Goal: Transaction & Acquisition: Purchase product/service

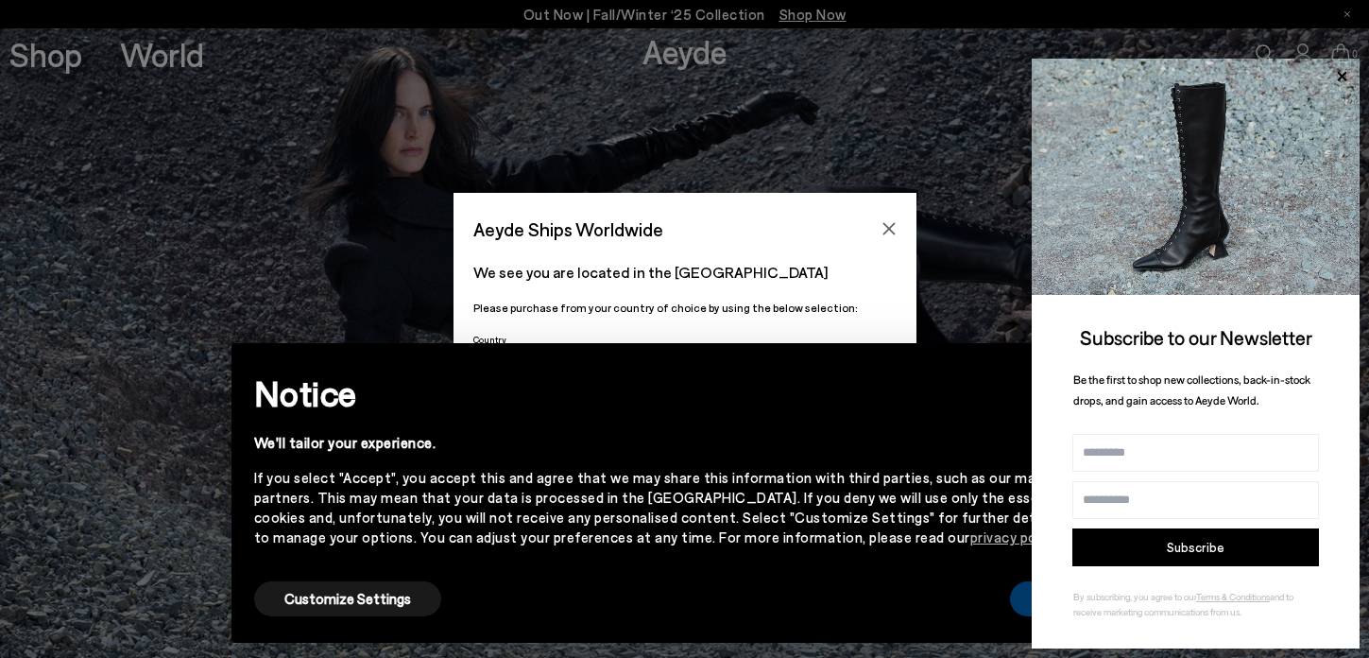
click at [1021, 586] on button "Accept" at bounding box center [1063, 598] width 106 height 35
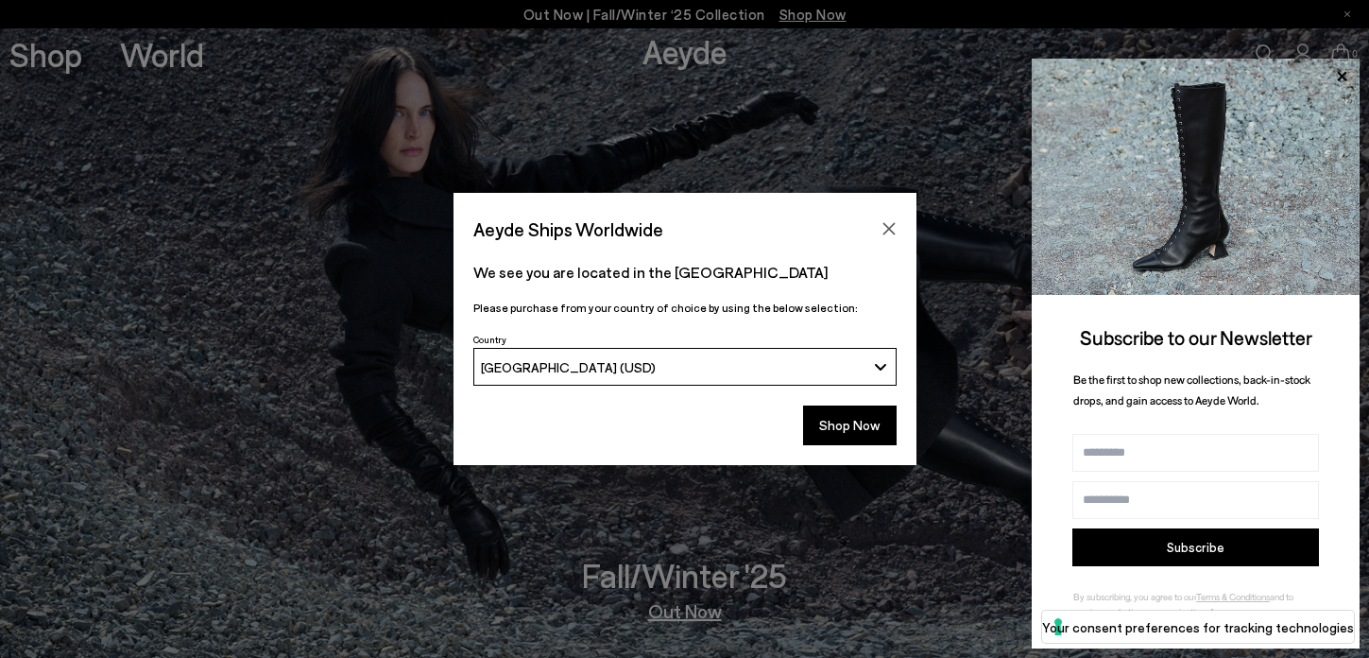
click at [811, 377] on button "[GEOGRAPHIC_DATA] (USD)" at bounding box center [684, 367] width 423 height 38
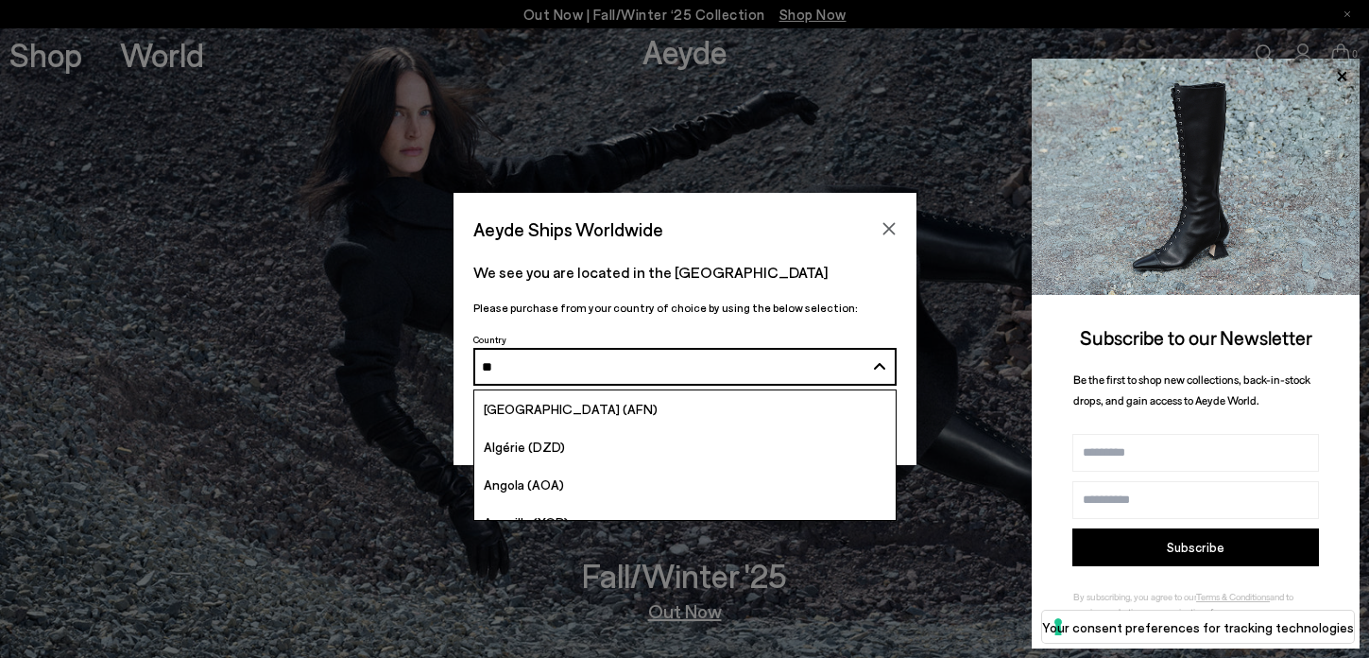
type input "***"
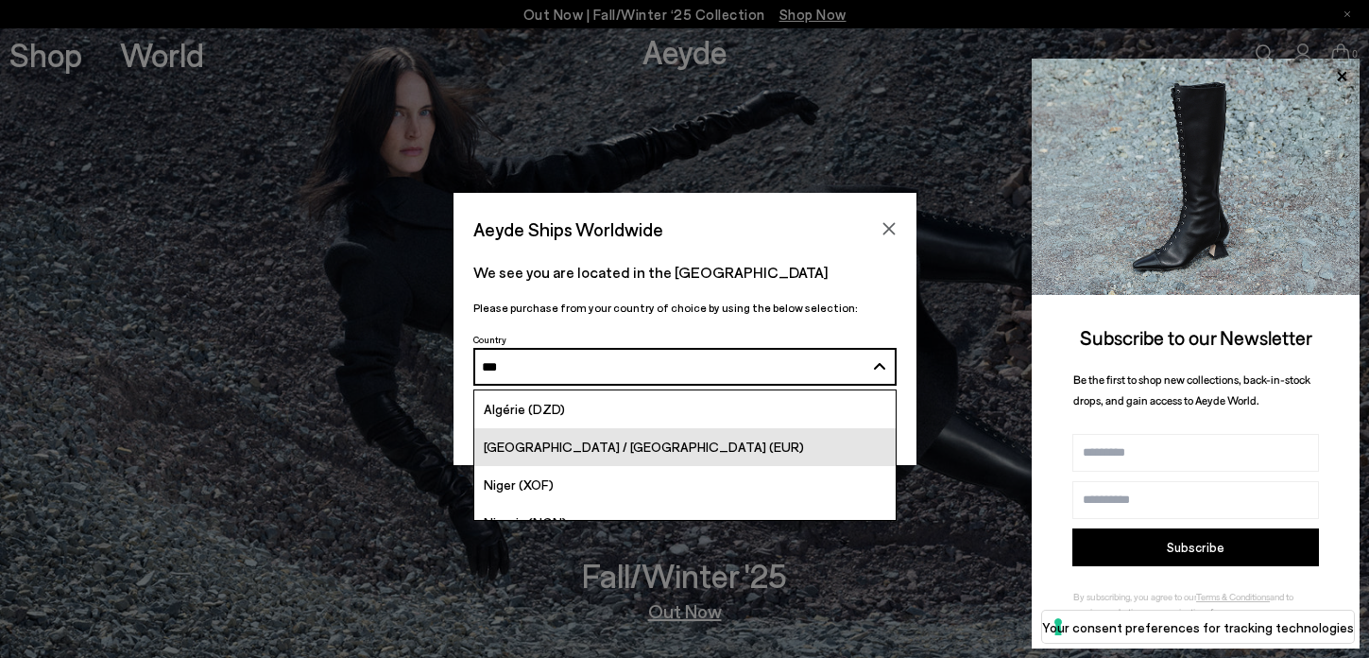
click at [769, 436] on link "[GEOGRAPHIC_DATA] / [GEOGRAPHIC_DATA] (EUR)" at bounding box center [684, 447] width 421 height 38
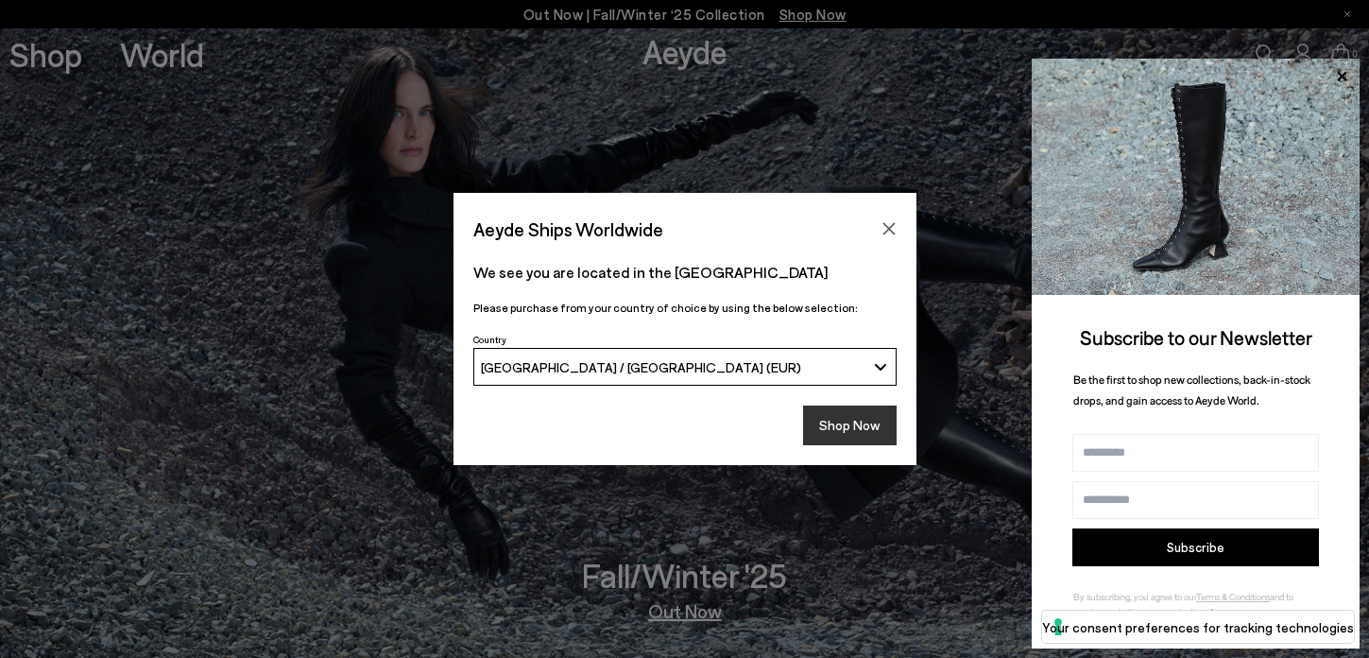
click at [866, 426] on button "Shop Now" at bounding box center [850, 425] width 94 height 40
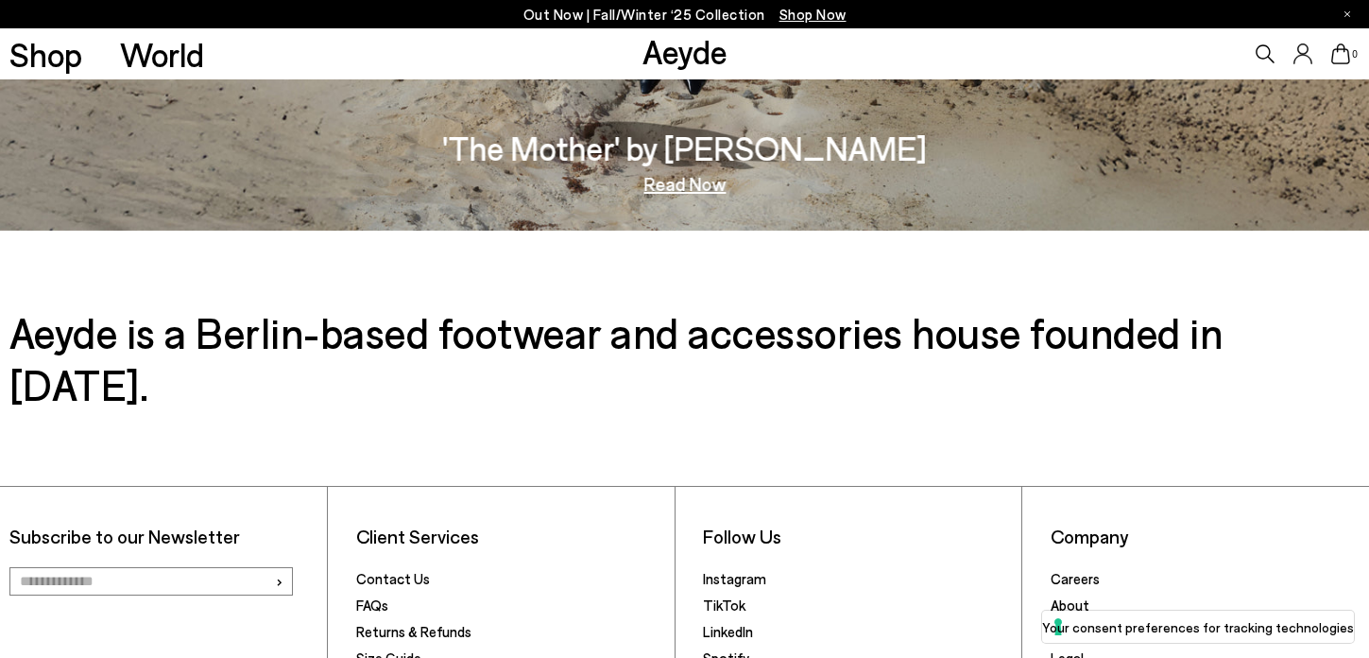
scroll to position [3104, 0]
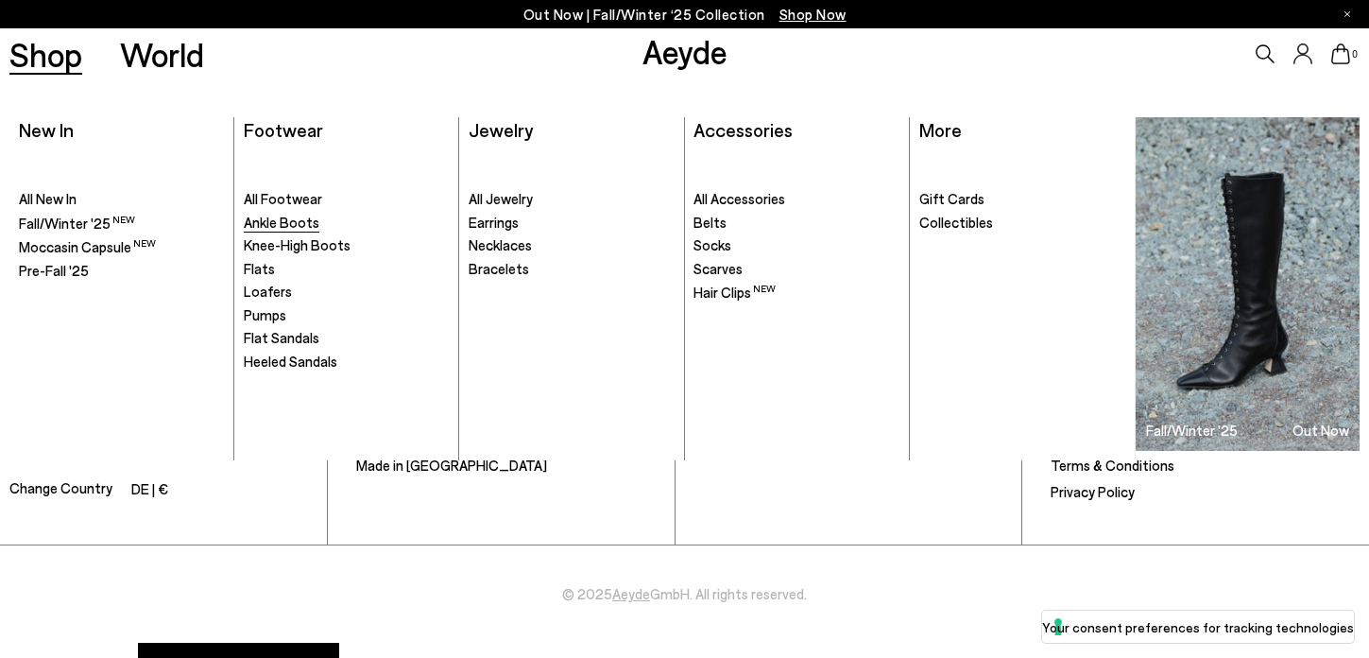
click at [280, 227] on span "Ankle Boots" at bounding box center [282, 222] width 76 height 17
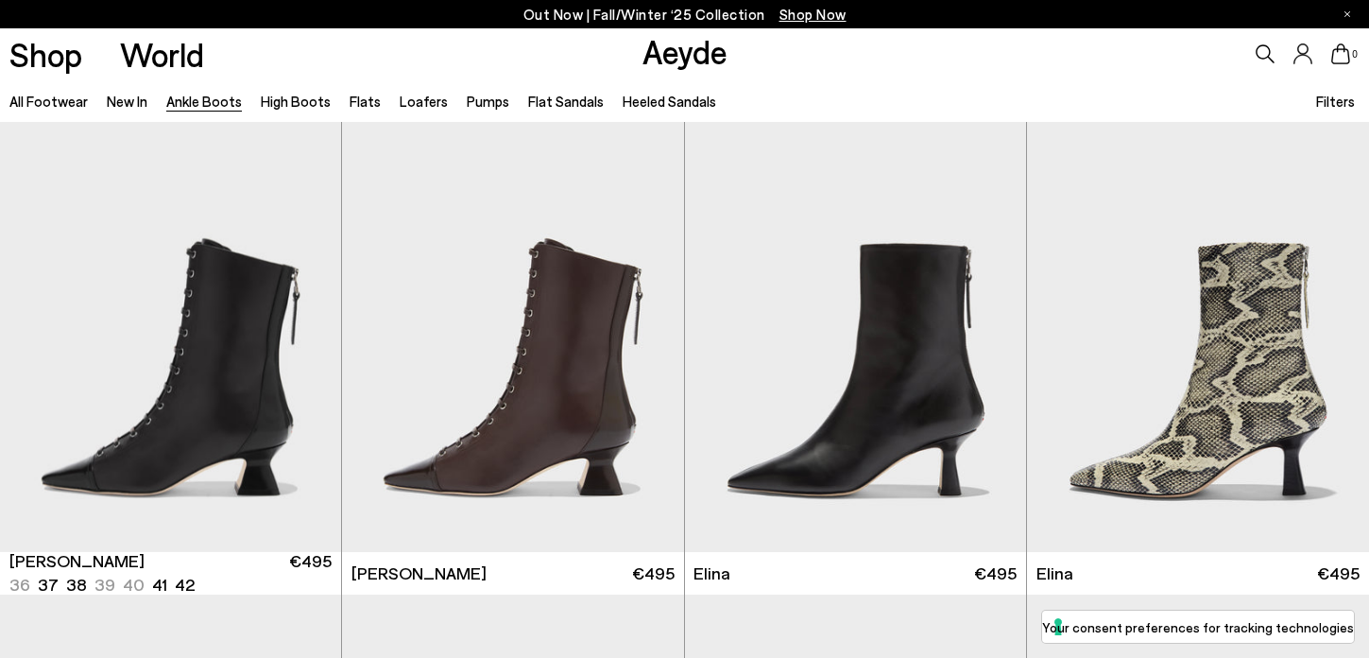
scroll to position [621, 0]
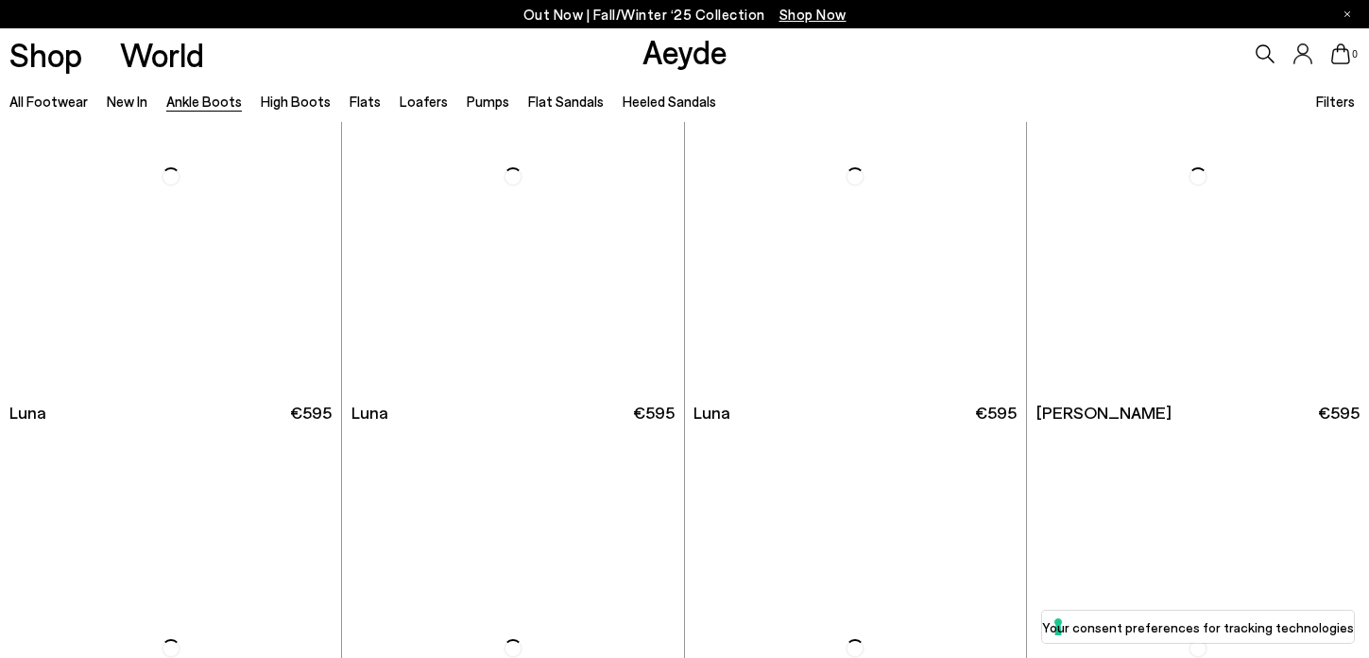
scroll to position [5926, 0]
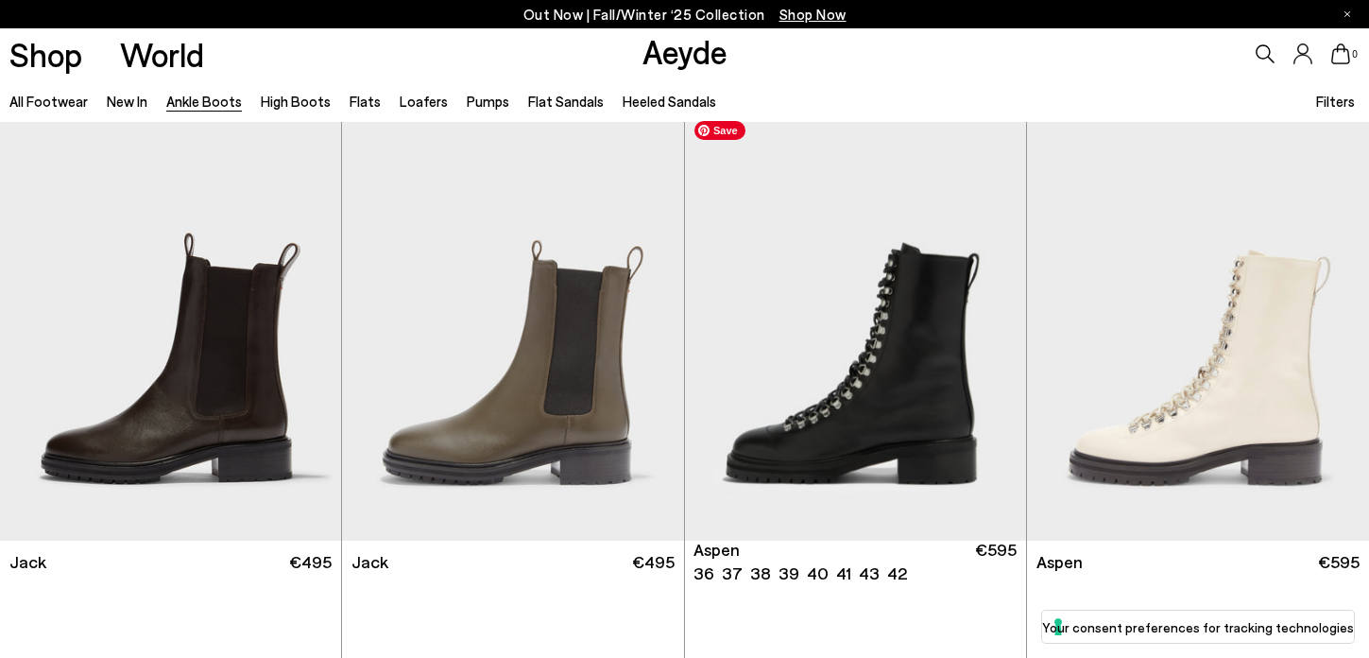
scroll to position [7111, 0]
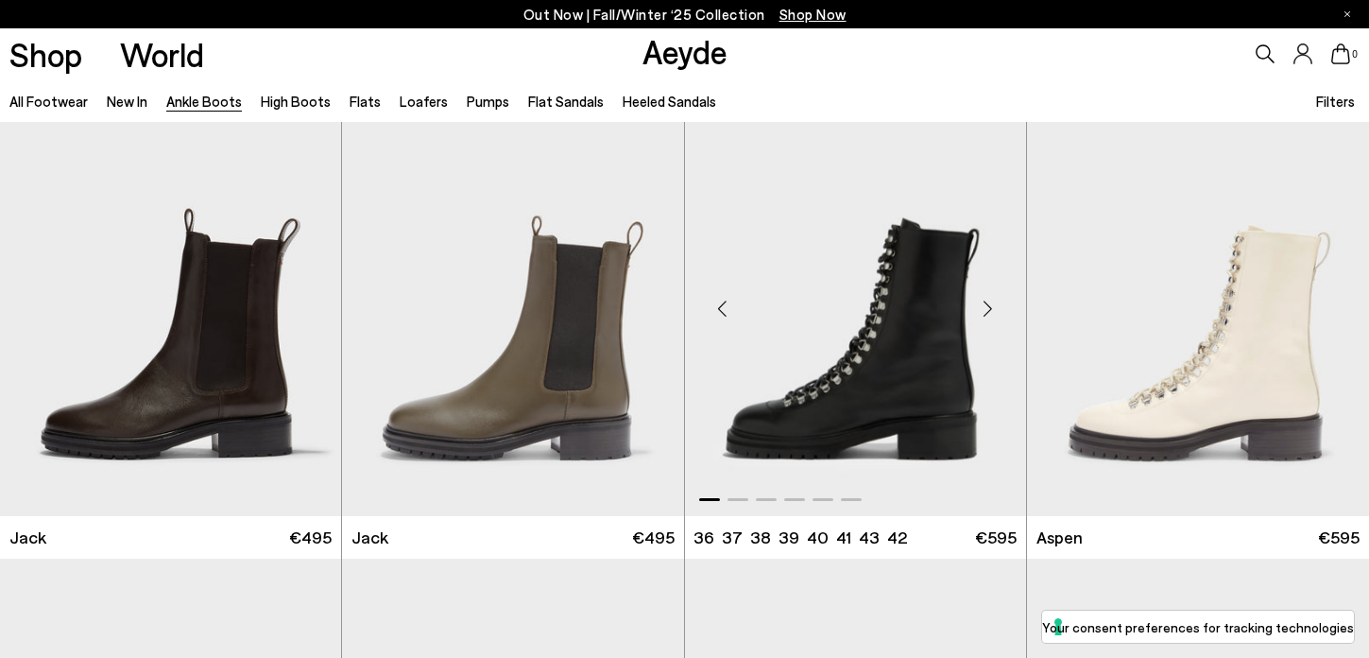
click at [986, 308] on div "Next slide" at bounding box center [988, 309] width 57 height 57
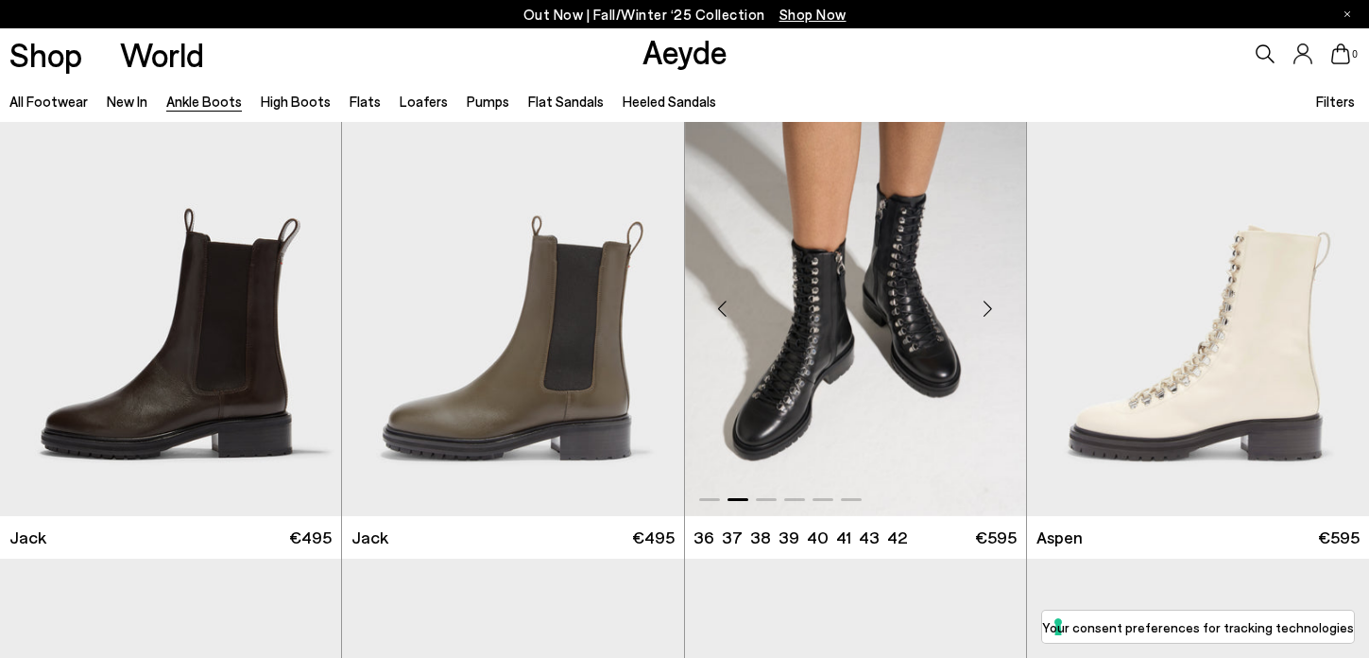
click at [986, 308] on div "Next slide" at bounding box center [988, 309] width 57 height 57
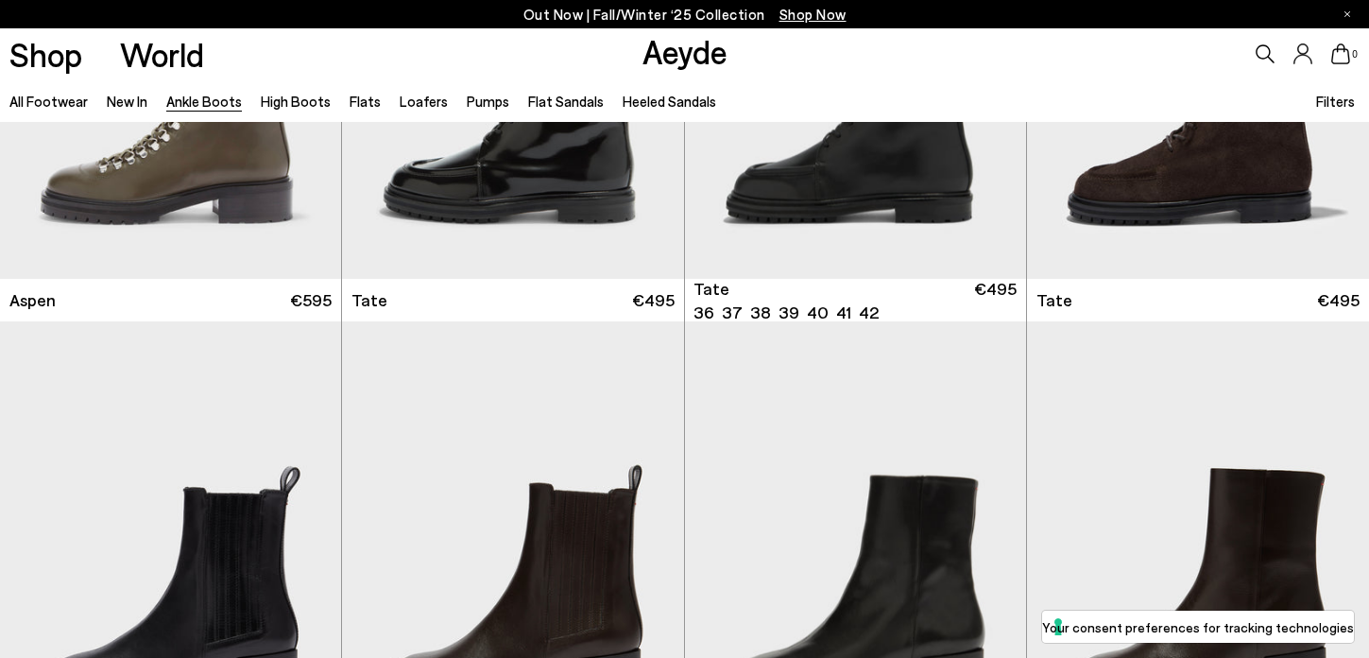
scroll to position [7653, 0]
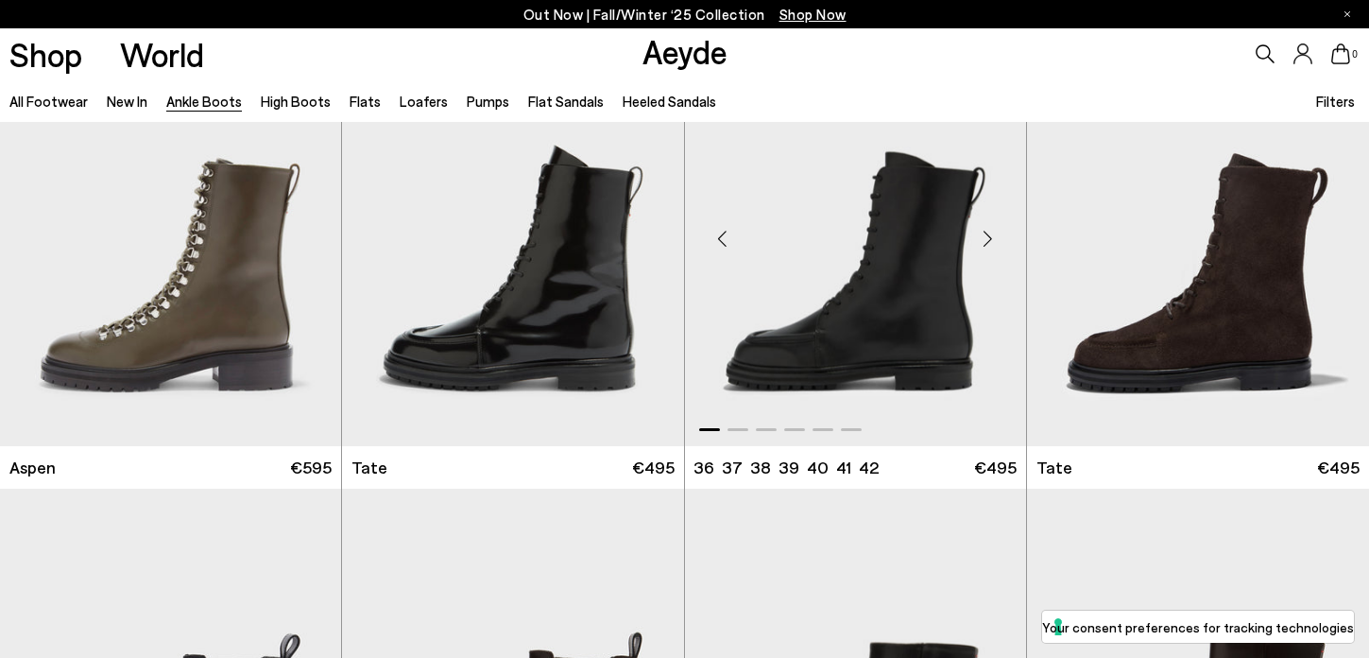
click at [993, 239] on div "Next slide" at bounding box center [988, 239] width 57 height 57
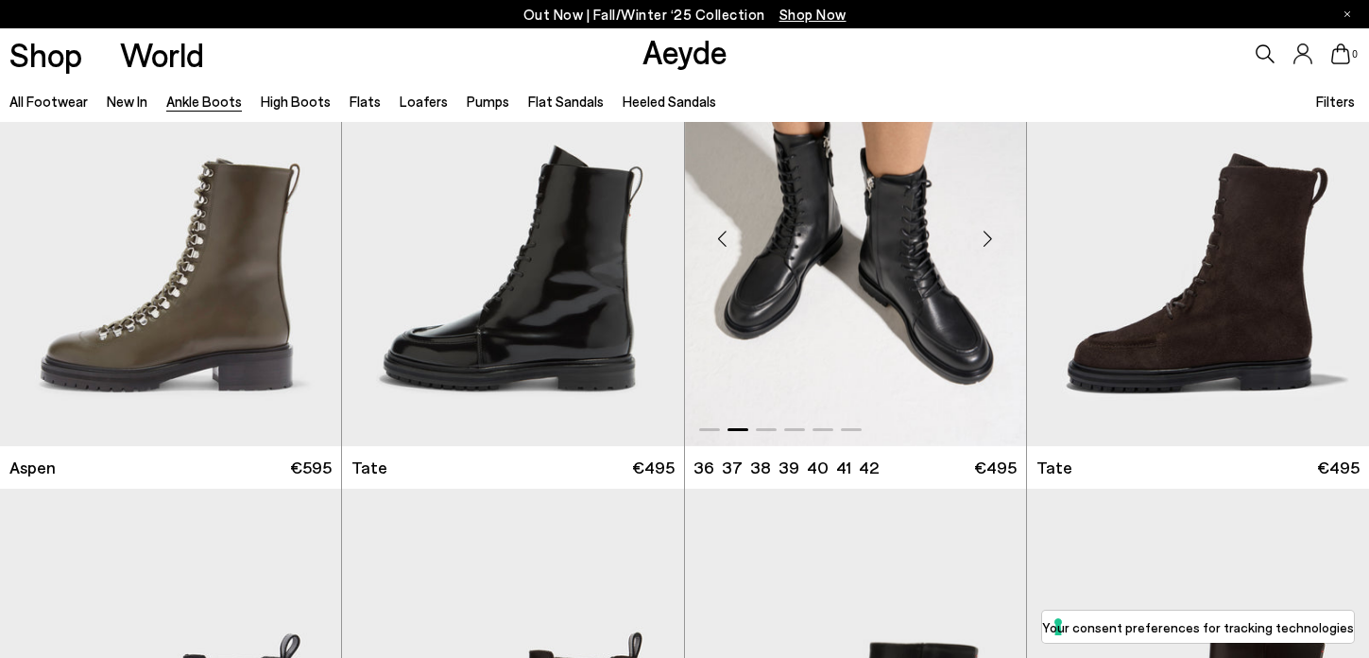
click at [993, 239] on div "Next slide" at bounding box center [988, 239] width 57 height 57
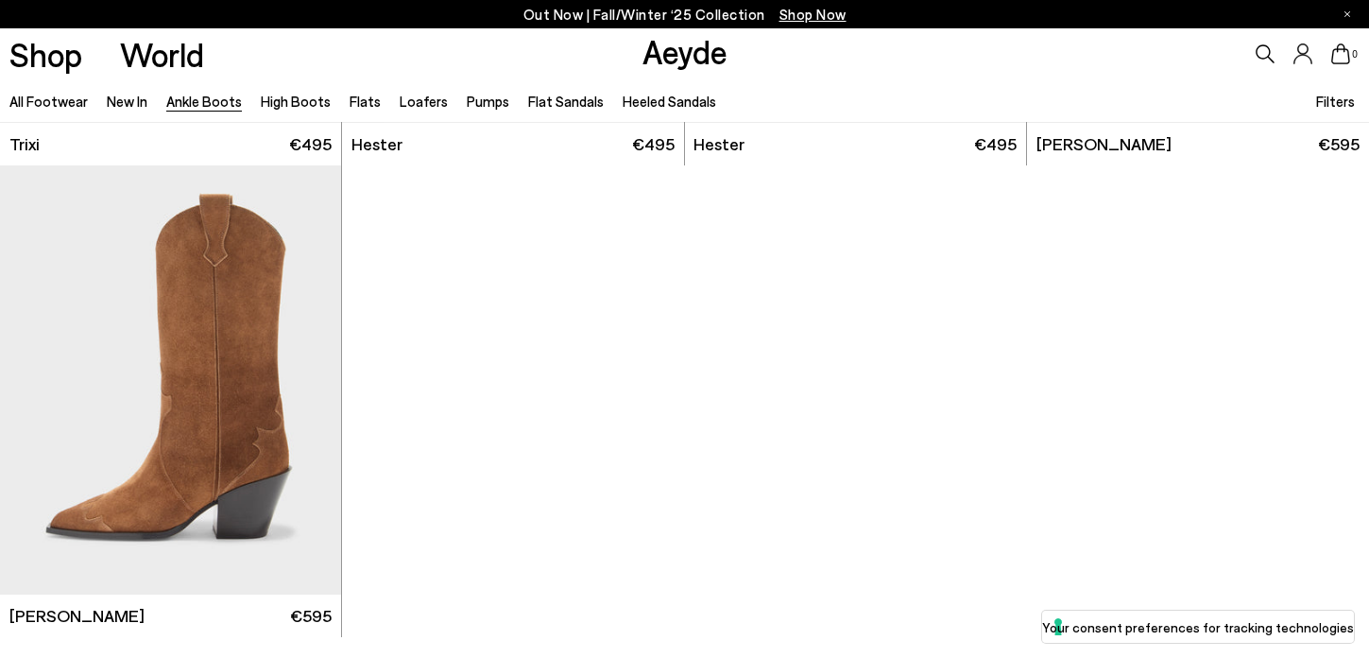
scroll to position [9875, 0]
